Goal: Navigation & Orientation: Find specific page/section

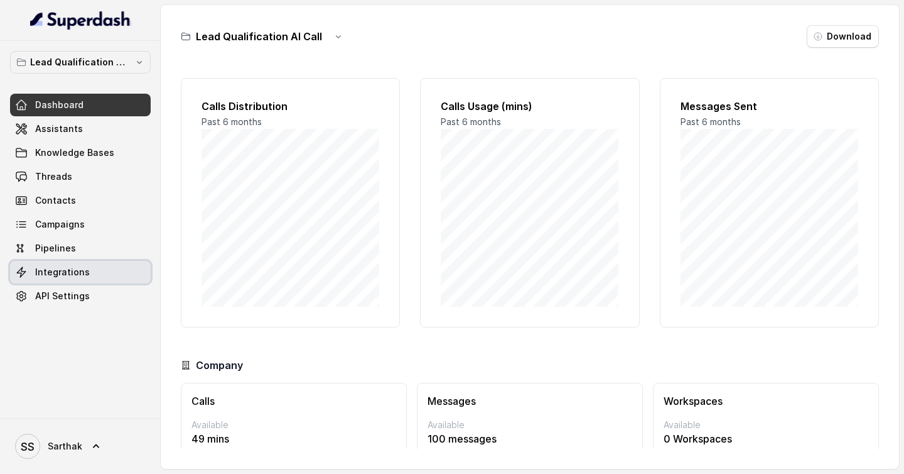
click at [79, 273] on span "Integrations" at bounding box center [62, 272] width 55 height 13
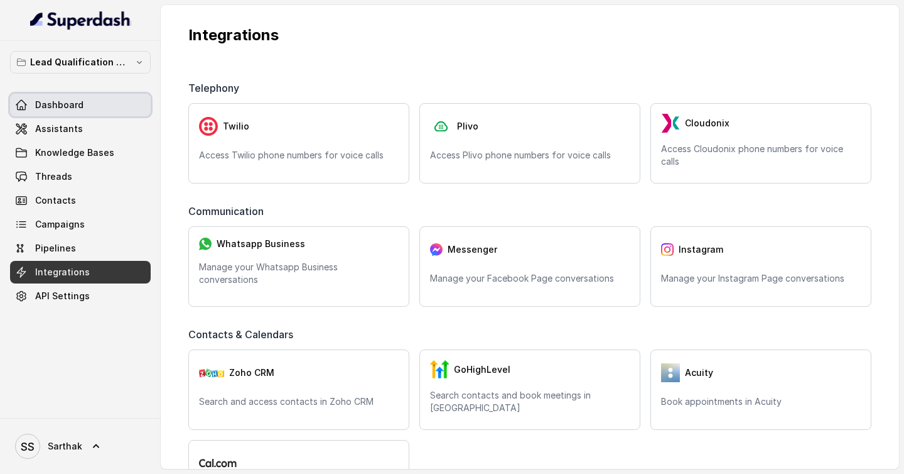
click at [112, 110] on link "Dashboard" at bounding box center [80, 105] width 141 height 23
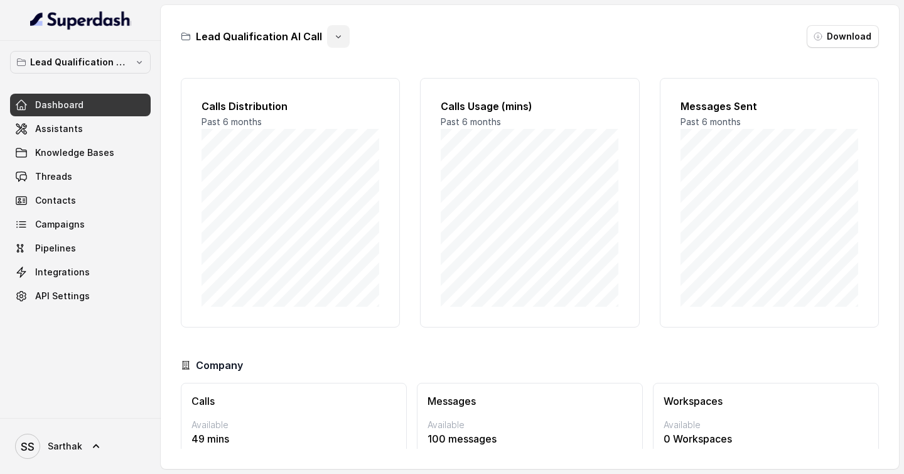
click at [327, 46] on button "button" at bounding box center [338, 36] width 23 height 23
click at [432, 31] on div "Lead Qualification AI Call Download" at bounding box center [530, 36] width 698 height 23
click at [125, 149] on link "Knowledge Bases" at bounding box center [80, 152] width 141 height 23
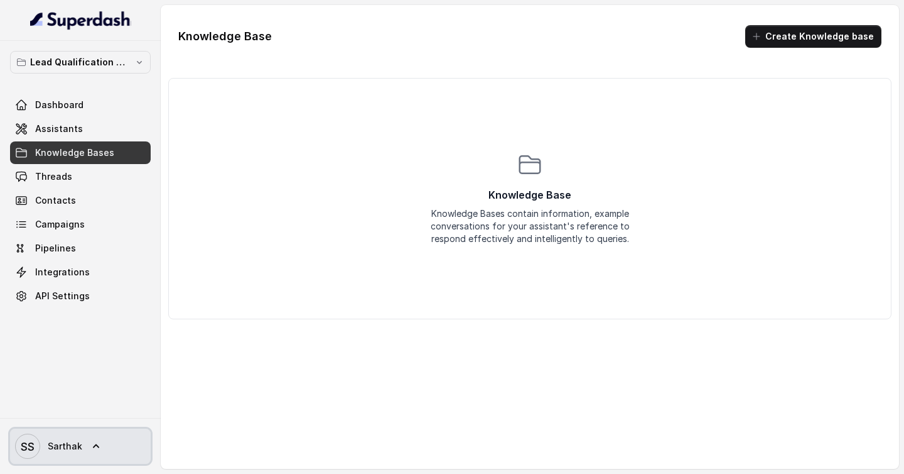
click at [102, 405] on link "SS [PERSON_NAME]" at bounding box center [80, 445] width 141 height 35
click at [111, 350] on nav "Lead Qualification AI Call Dashboard Assistants Knowledge Bases Threads Contact…" at bounding box center [80, 237] width 161 height 474
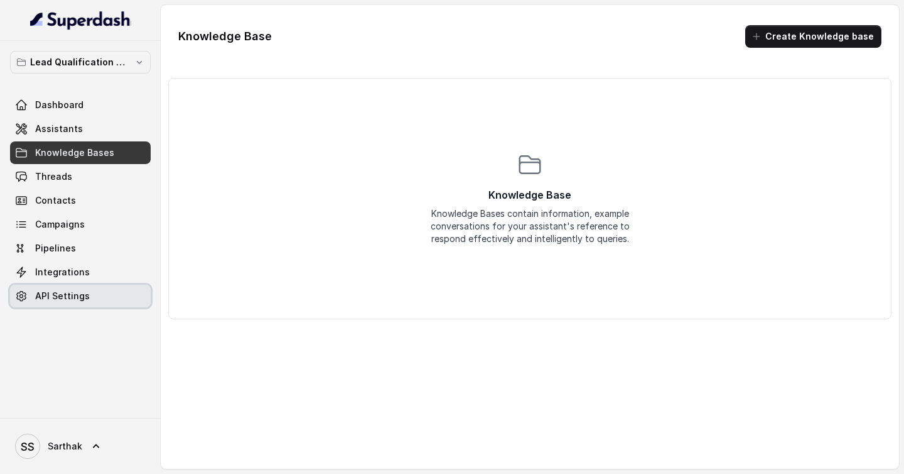
click at [97, 307] on link "API Settings" at bounding box center [80, 296] width 141 height 23
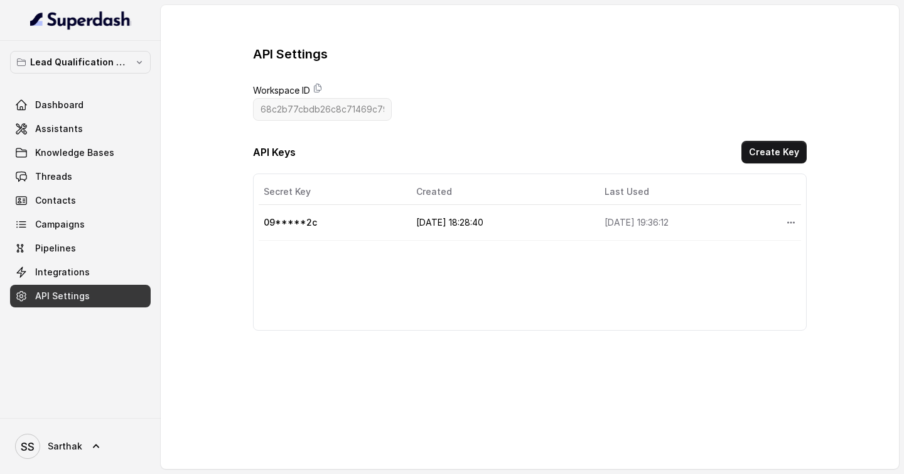
click at [430, 222] on td "[DATE] 18:28:40" at bounding box center [500, 223] width 188 height 36
click at [783, 220] on button "More options" at bounding box center [791, 222] width 23 height 23
click at [110, 267] on link "Integrations" at bounding box center [80, 272] width 141 height 23
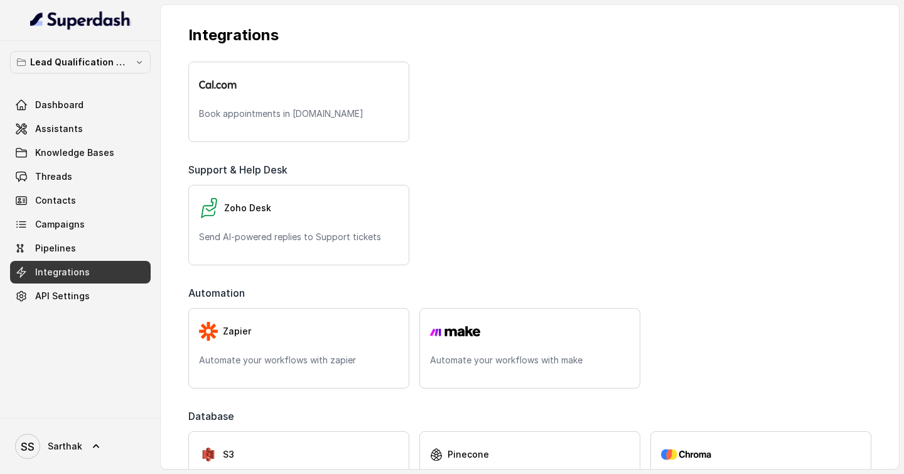
scroll to position [441, 0]
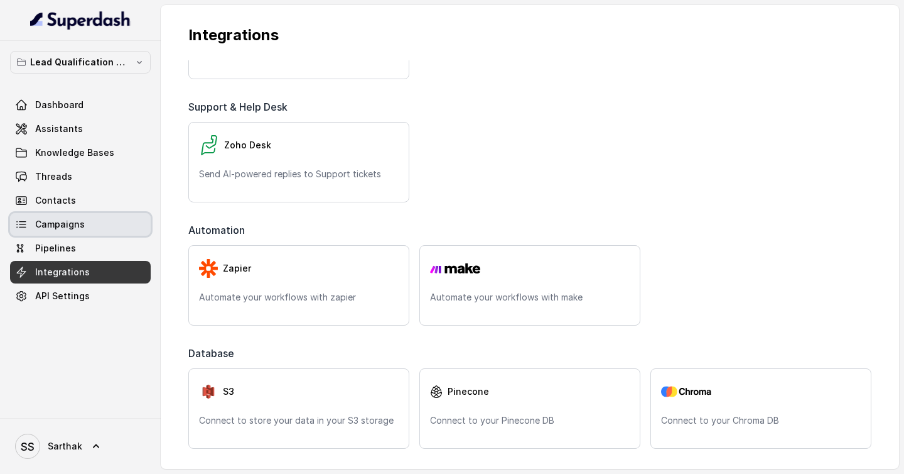
click at [121, 235] on link "Campaigns" at bounding box center [80, 224] width 141 height 23
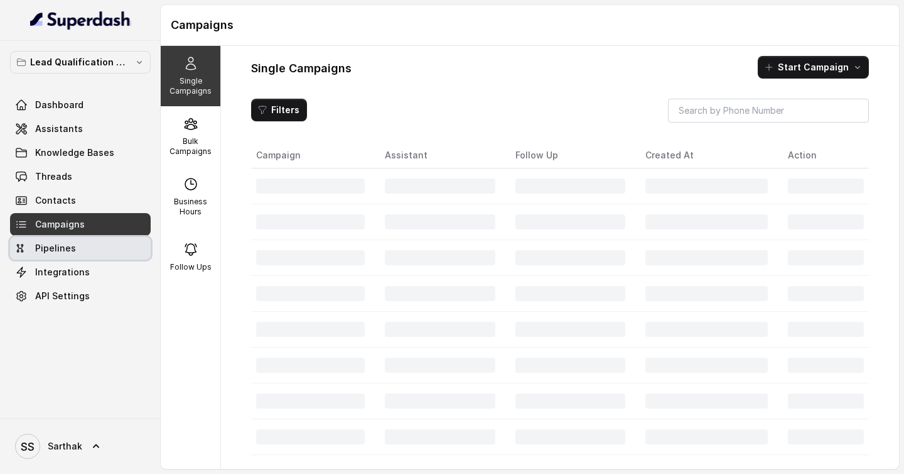
click at [119, 246] on link "Pipelines" at bounding box center [80, 248] width 141 height 23
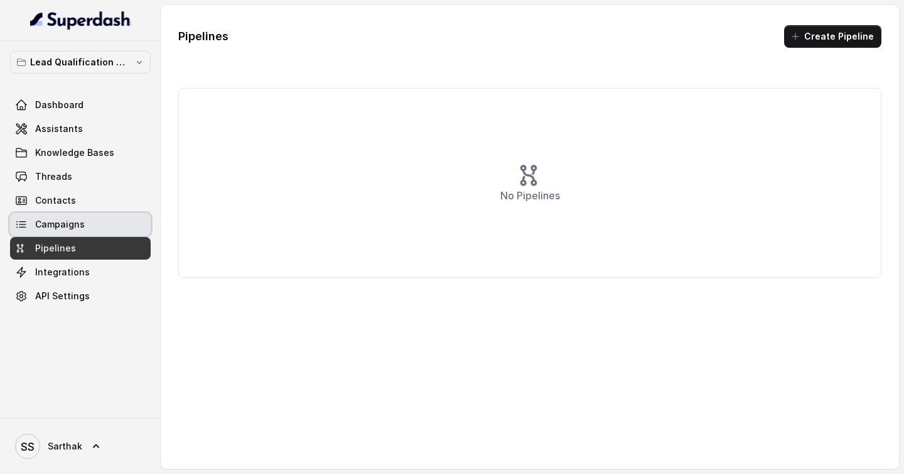
click at [119, 234] on link "Campaigns" at bounding box center [80, 224] width 141 height 23
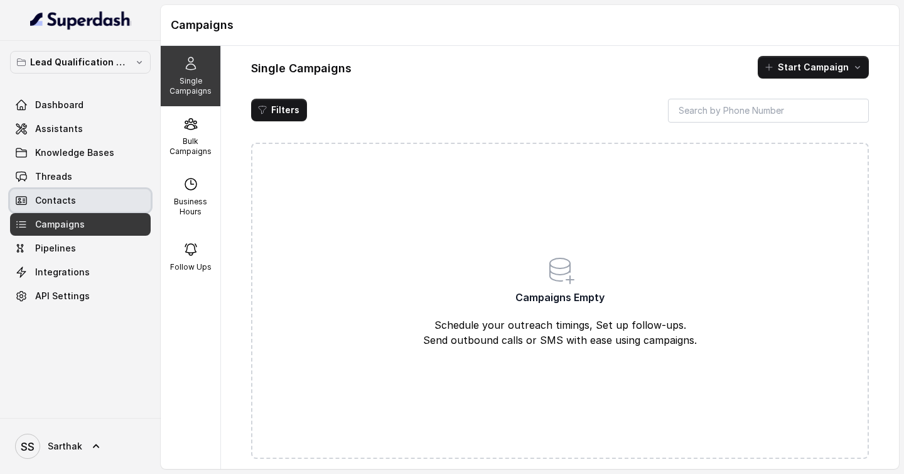
click at [118, 203] on link "Contacts" at bounding box center [80, 200] width 141 height 23
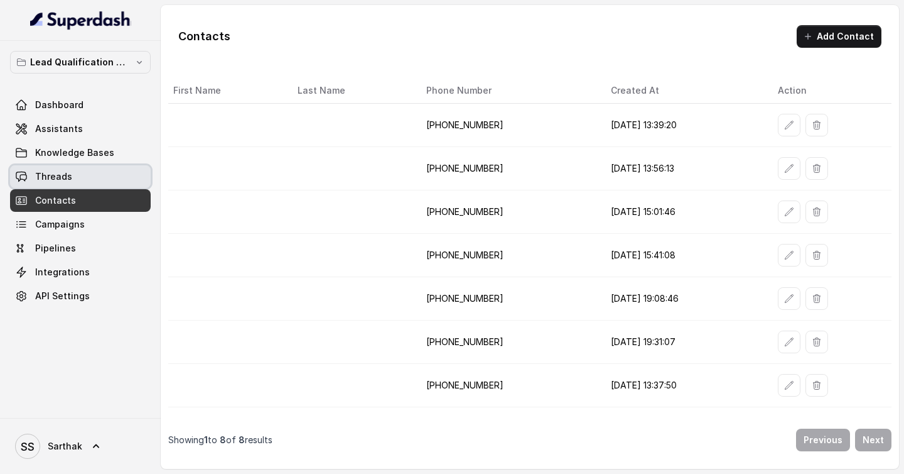
click at [116, 180] on link "Threads" at bounding box center [80, 176] width 141 height 23
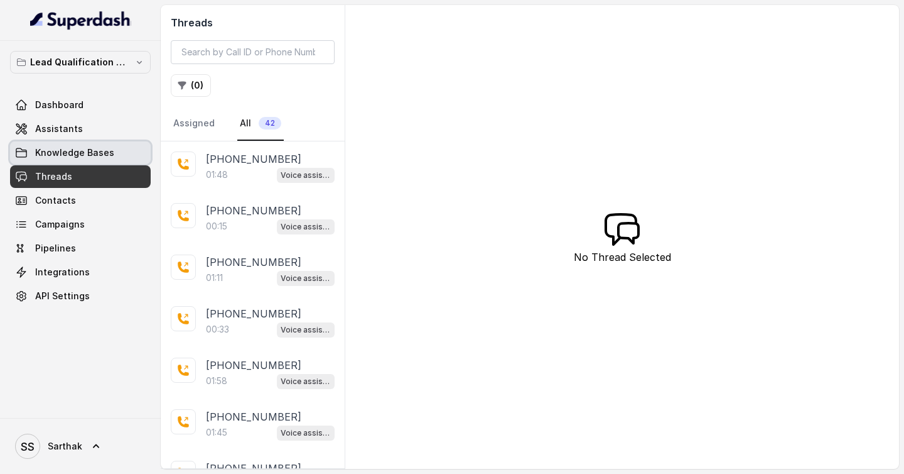
click at [110, 161] on link "Knowledge Bases" at bounding box center [80, 152] width 141 height 23
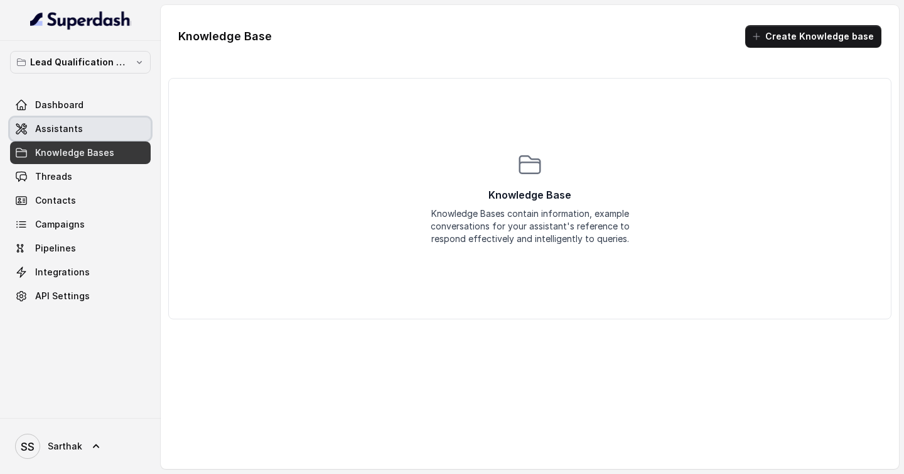
click at [106, 132] on link "Assistants" at bounding box center [80, 128] width 141 height 23
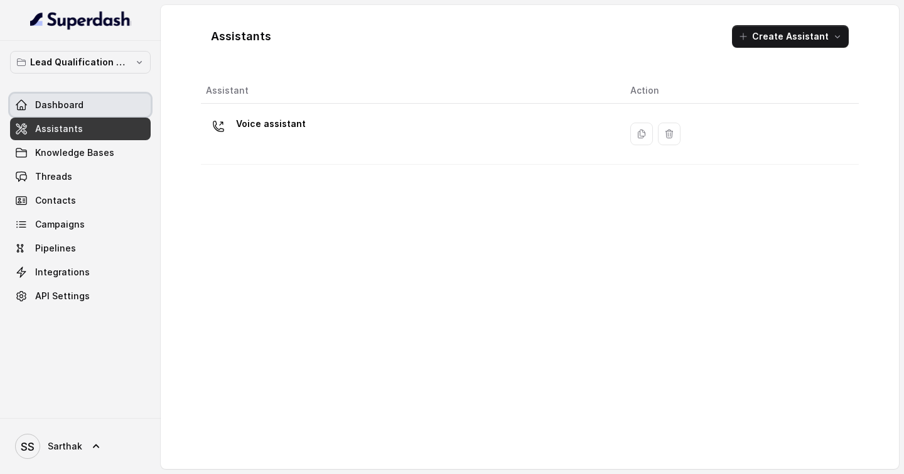
click at [103, 106] on link "Dashboard" at bounding box center [80, 105] width 141 height 23
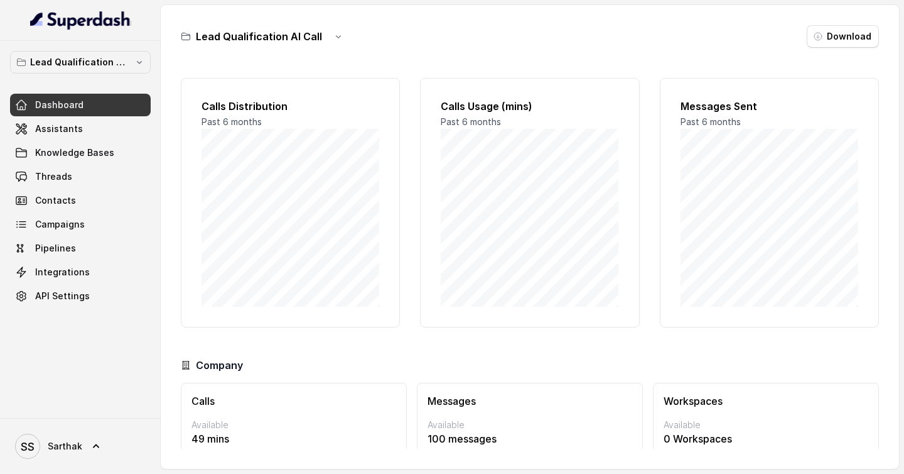
click at [87, 22] on img at bounding box center [80, 20] width 101 height 20
click at [491, 55] on div "Lead Qualification AI Call Download Calls Distribution Past 6 months Calls Usag…" at bounding box center [530, 237] width 739 height 464
